Goal: Navigation & Orientation: Find specific page/section

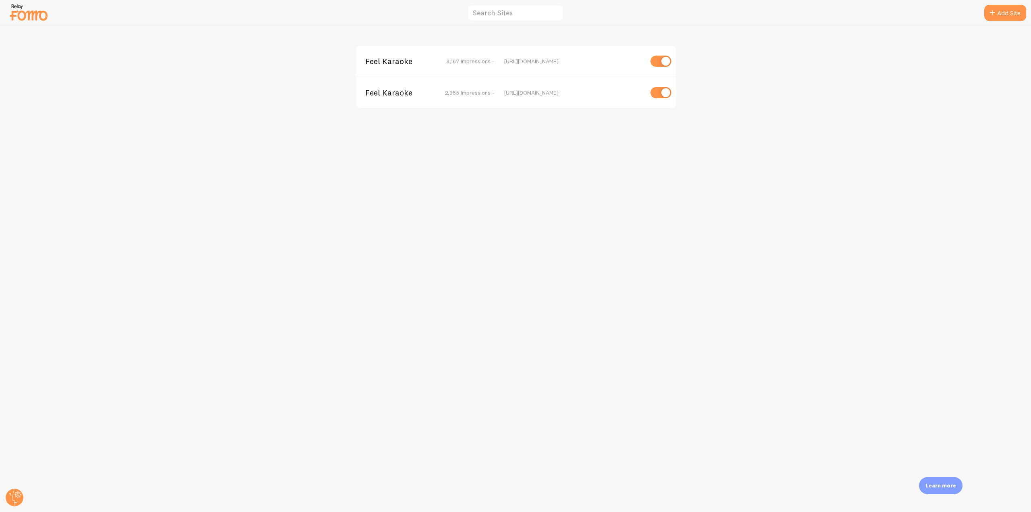
click at [383, 64] on span "Feel Karaoke" at bounding box center [397, 61] width 65 height 7
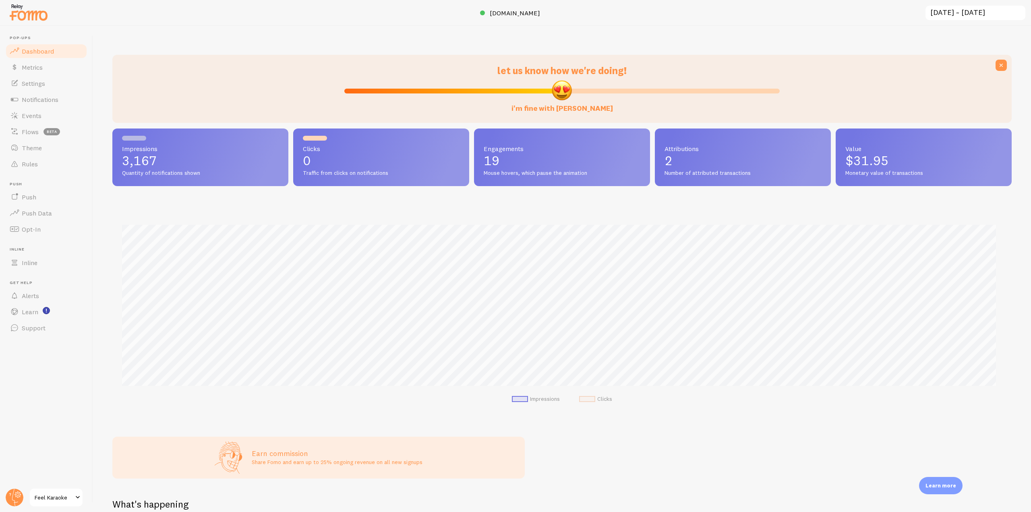
scroll to position [211, 893]
click at [72, 92] on link "Notifications" at bounding box center [46, 99] width 83 height 16
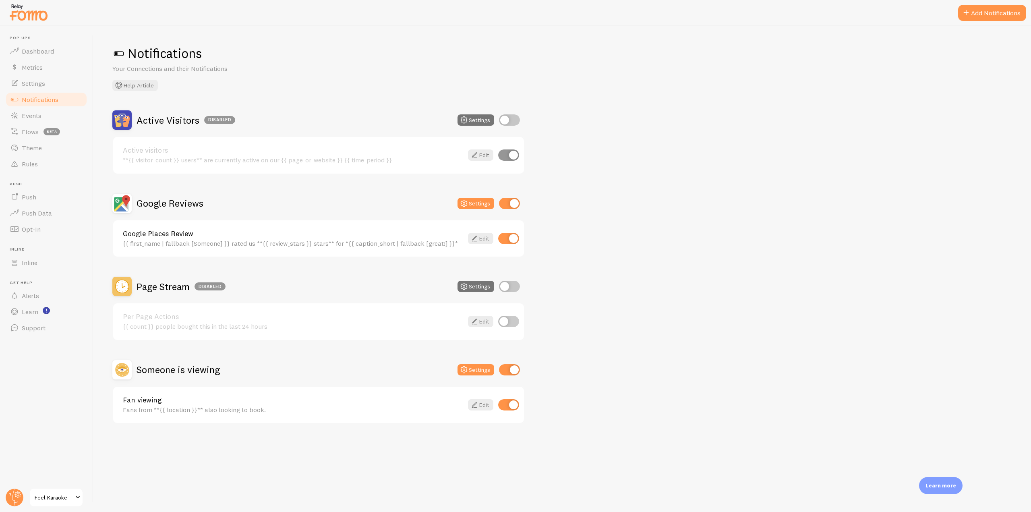
click at [34, 19] on img at bounding box center [28, 12] width 40 height 21
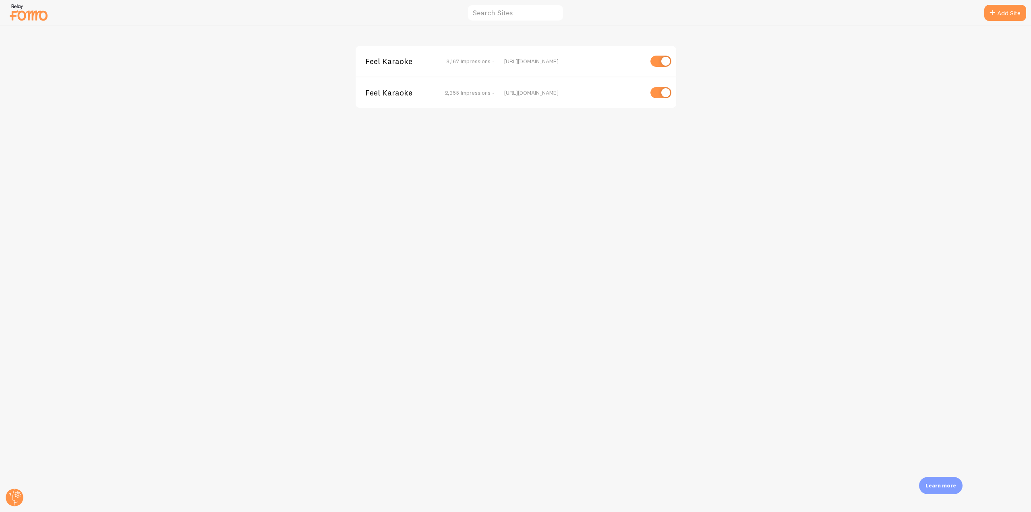
click at [389, 61] on span "Feel Karaoke" at bounding box center [397, 61] width 65 height 7
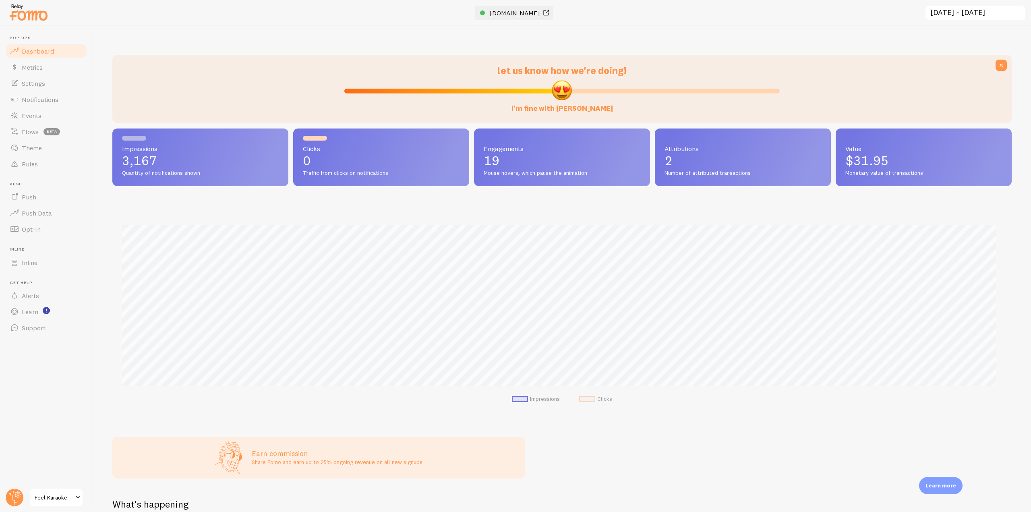
scroll to position [211, 893]
click at [495, 16] on span "[DOMAIN_NAME]" at bounding box center [515, 13] width 50 height 8
